Goal: Transaction & Acquisition: Purchase product/service

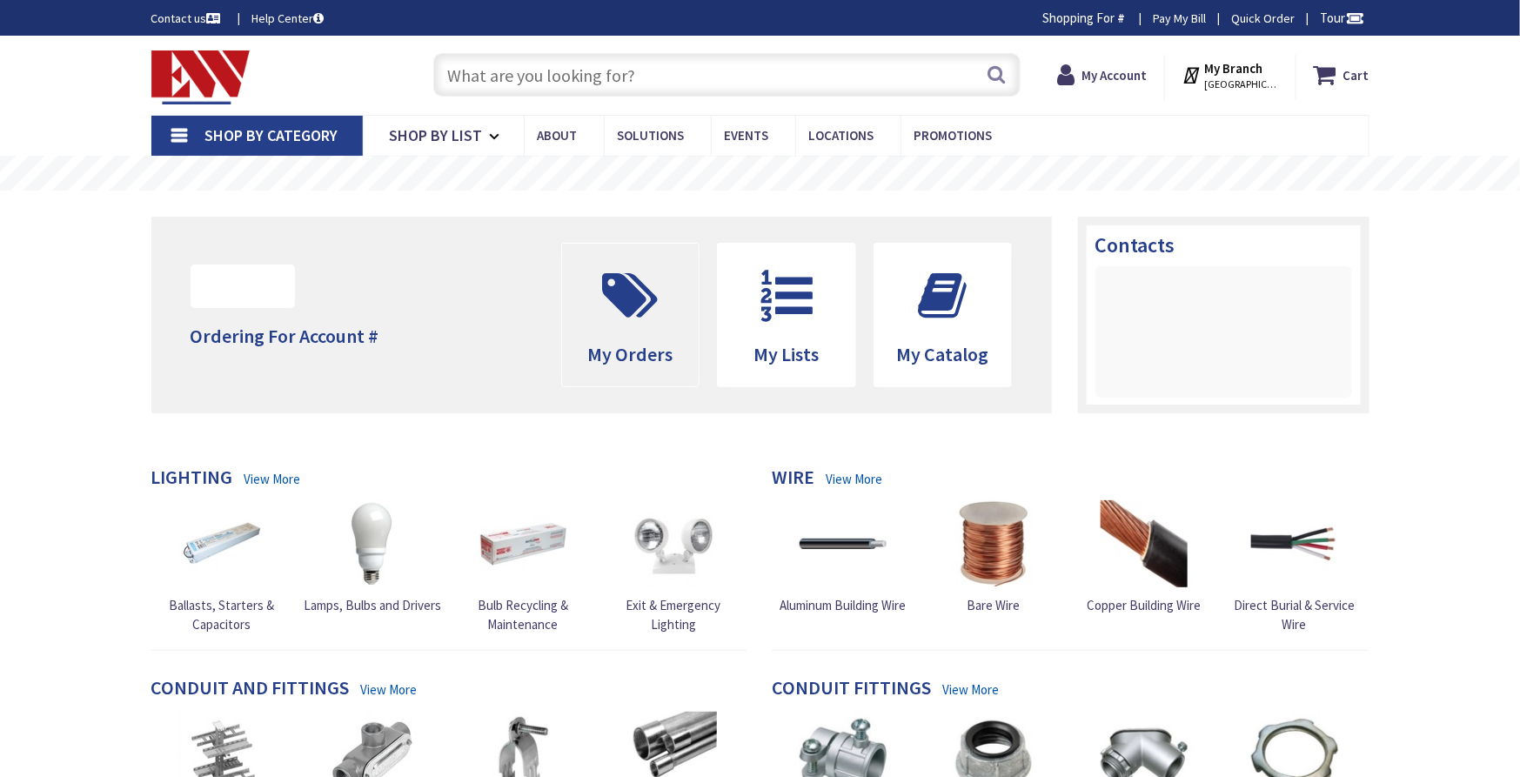
type input "[GEOGRAPHIC_DATA], [GEOGRAPHIC_DATA]"
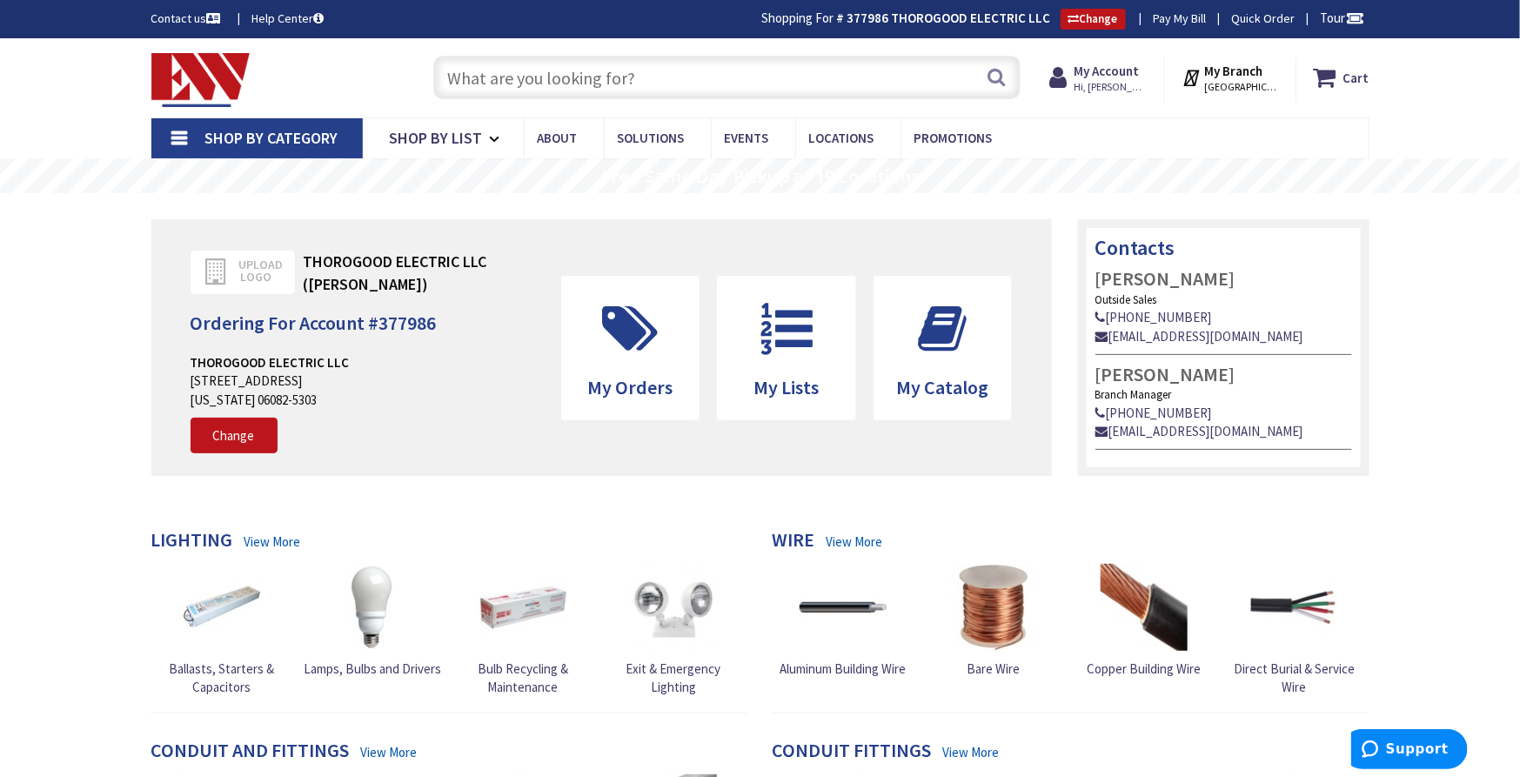
click at [538, 67] on input "text" at bounding box center [726, 77] width 587 height 43
click at [549, 80] on input "text" at bounding box center [726, 77] width 587 height 43
click at [558, 85] on input "text" at bounding box center [726, 77] width 587 height 43
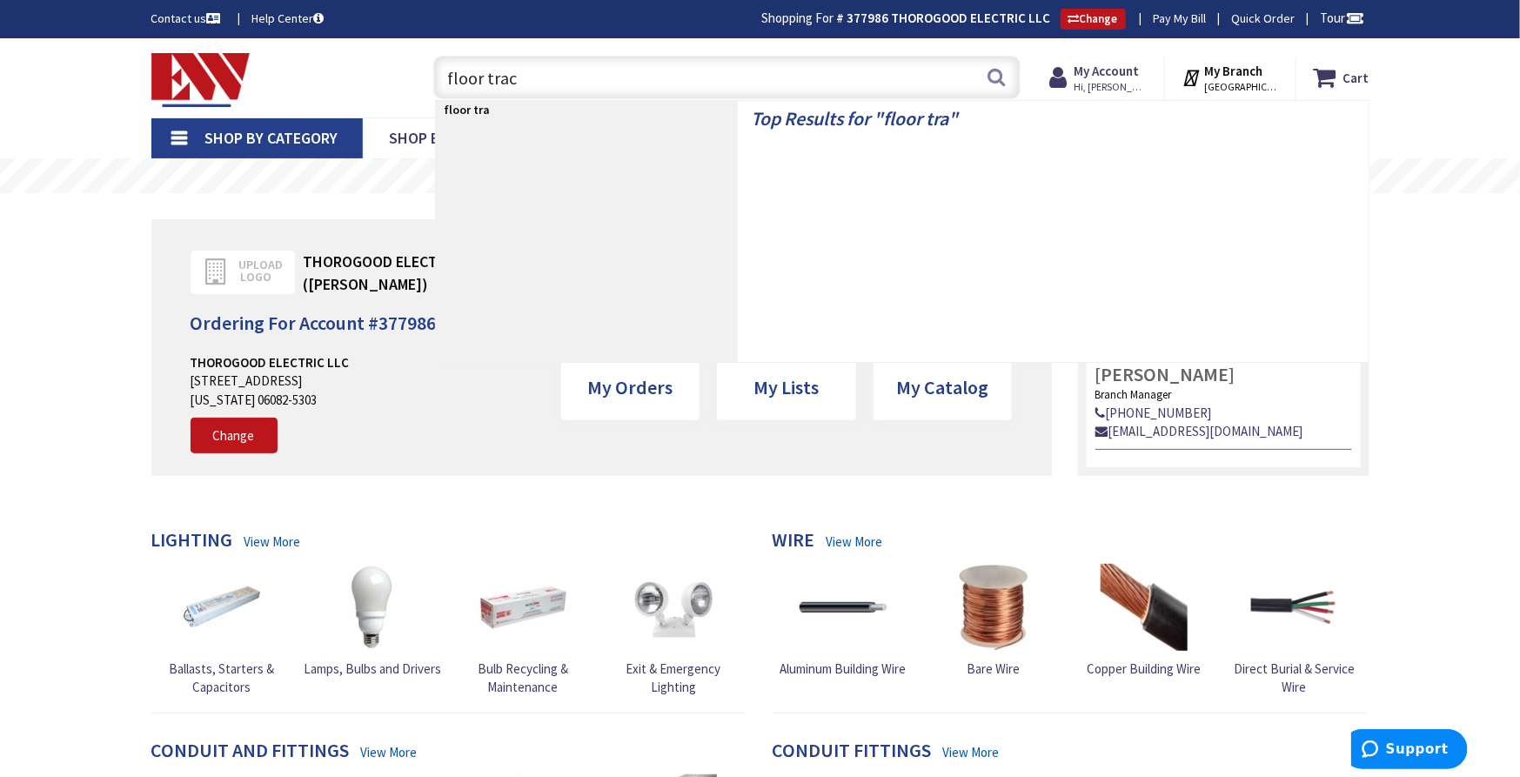
type input "floor track"
